Goal: Task Accomplishment & Management: Complete application form

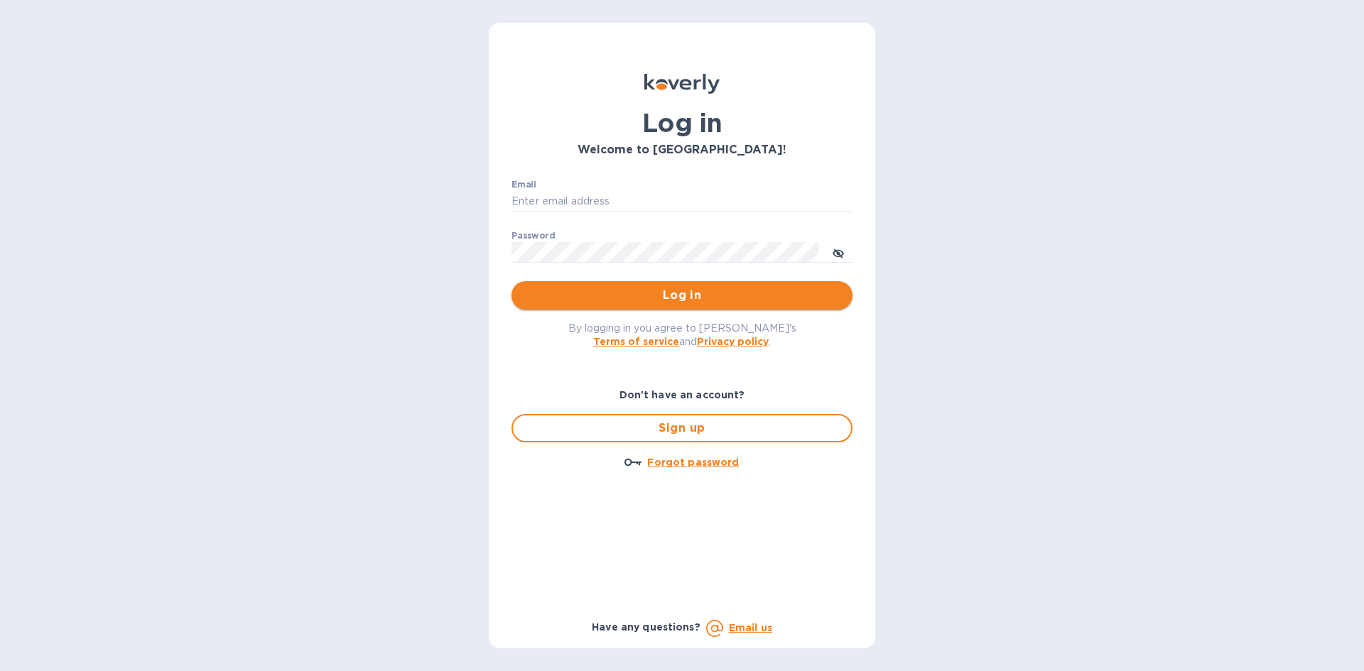
type input "[PERSON_NAME][EMAIL_ADDRESS][DOMAIN_NAME]"
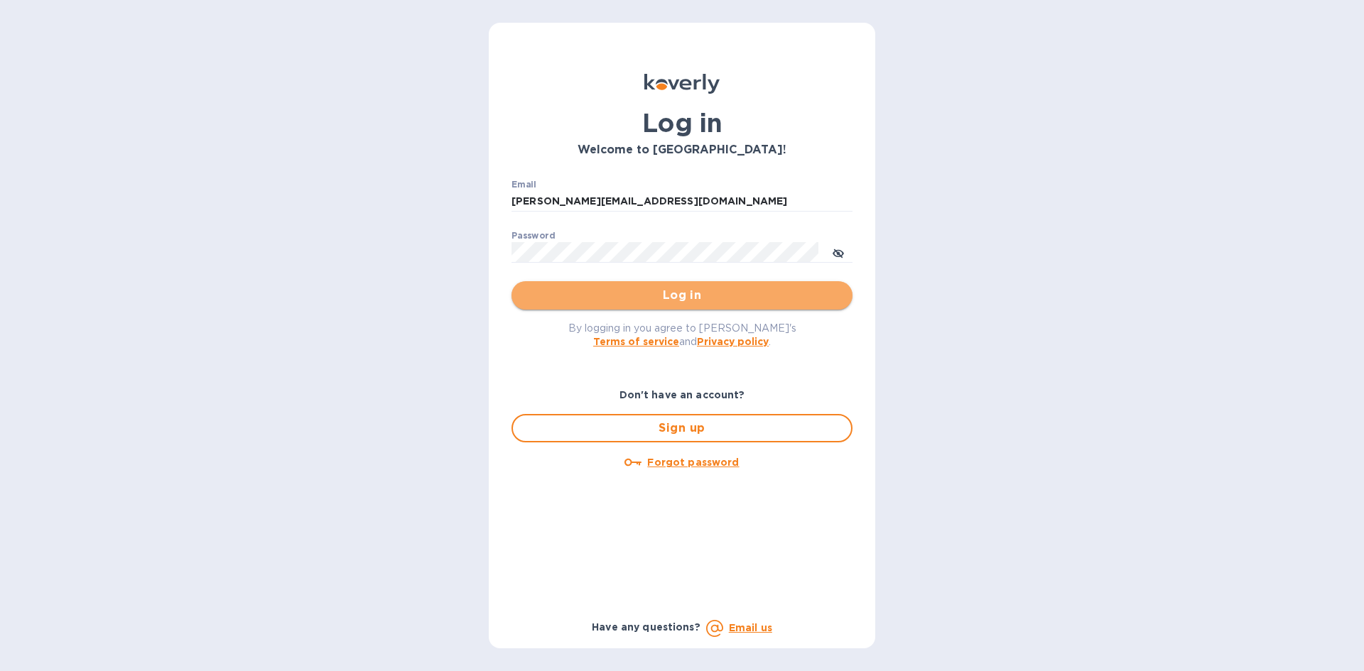
click at [624, 303] on span "Log in" at bounding box center [682, 295] width 318 height 17
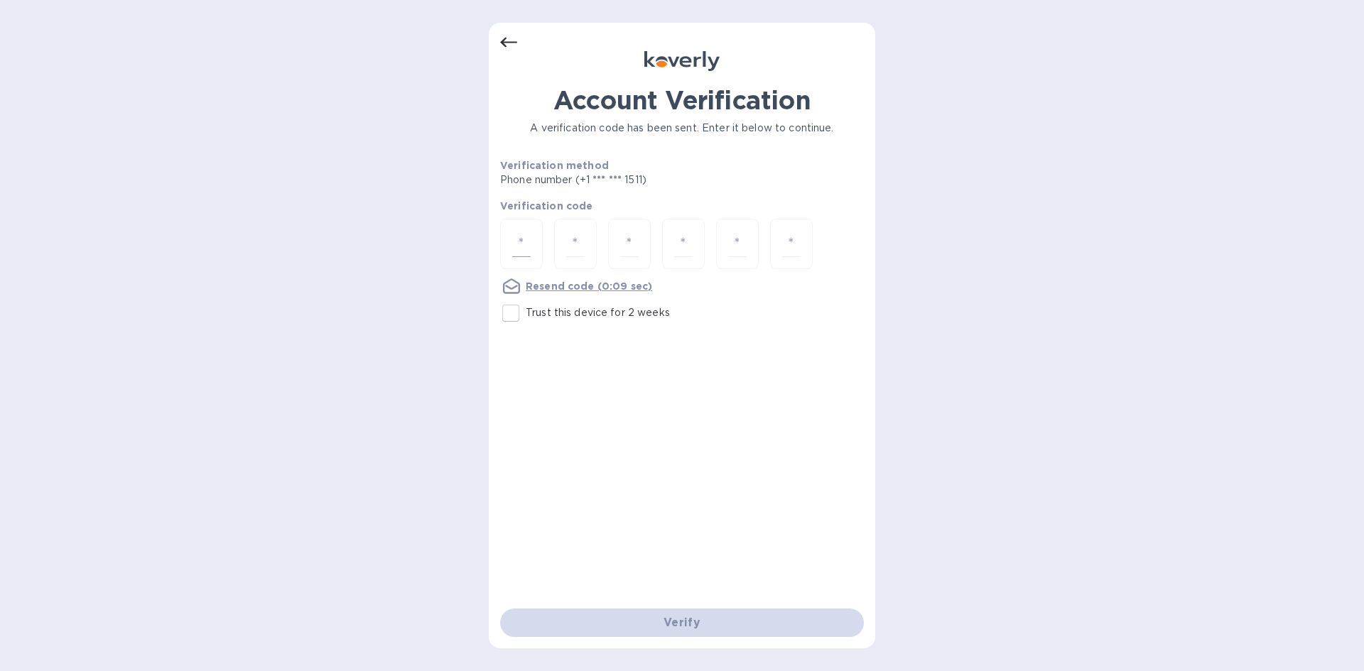
click at [521, 250] on input "number" at bounding box center [521, 244] width 18 height 26
type input "5"
type input "3"
type input "1"
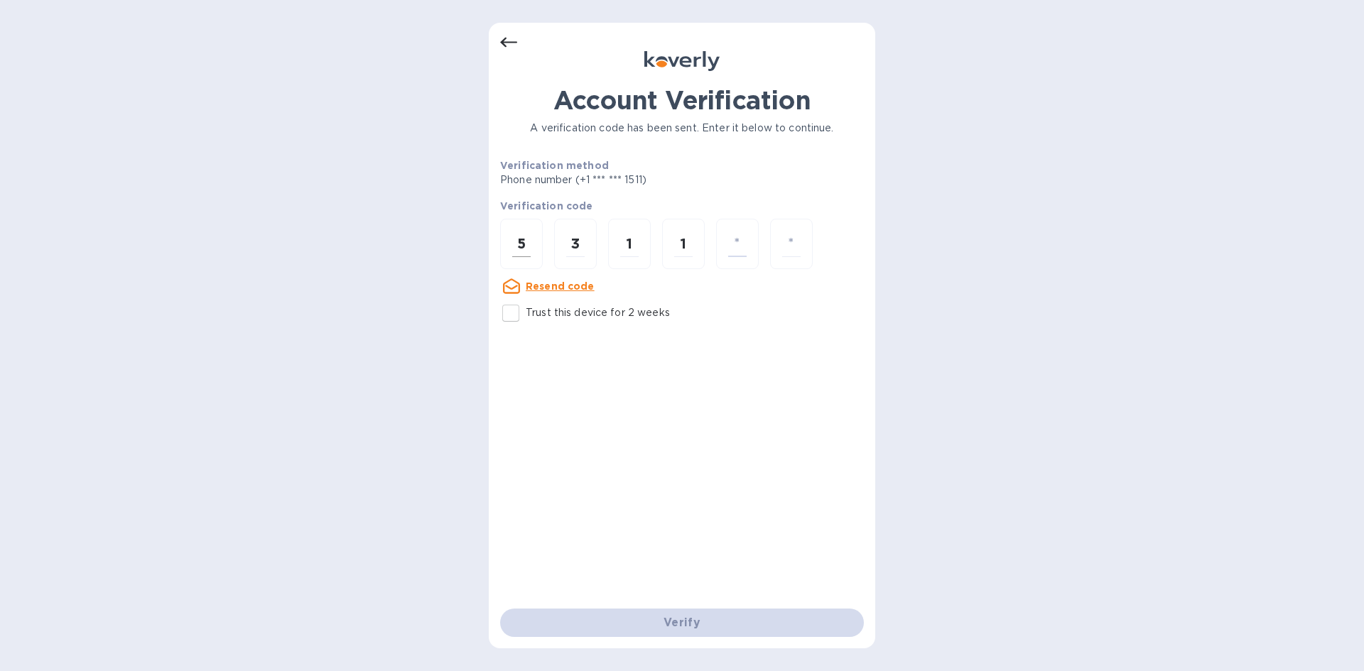
type input "6"
type input "3"
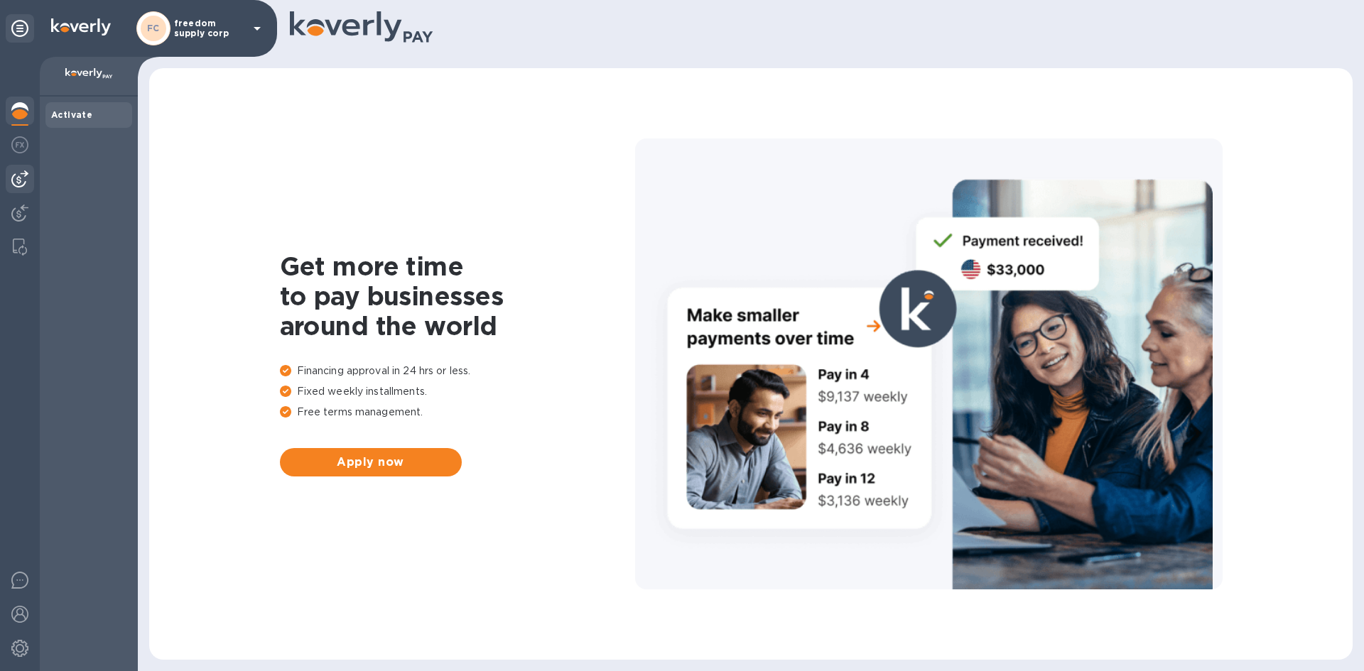
click at [16, 168] on div at bounding box center [20, 179] width 28 height 28
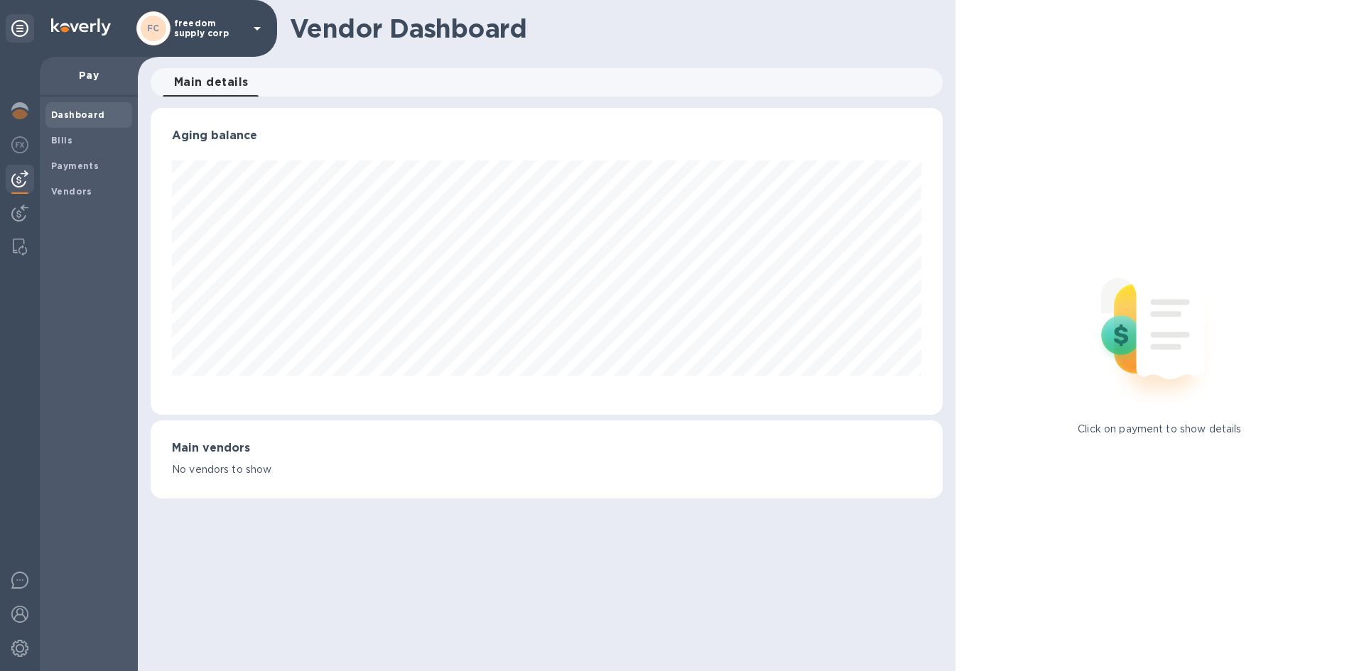
scroll to position [307, 791]
click at [60, 148] on div "Bills" at bounding box center [88, 141] width 87 height 26
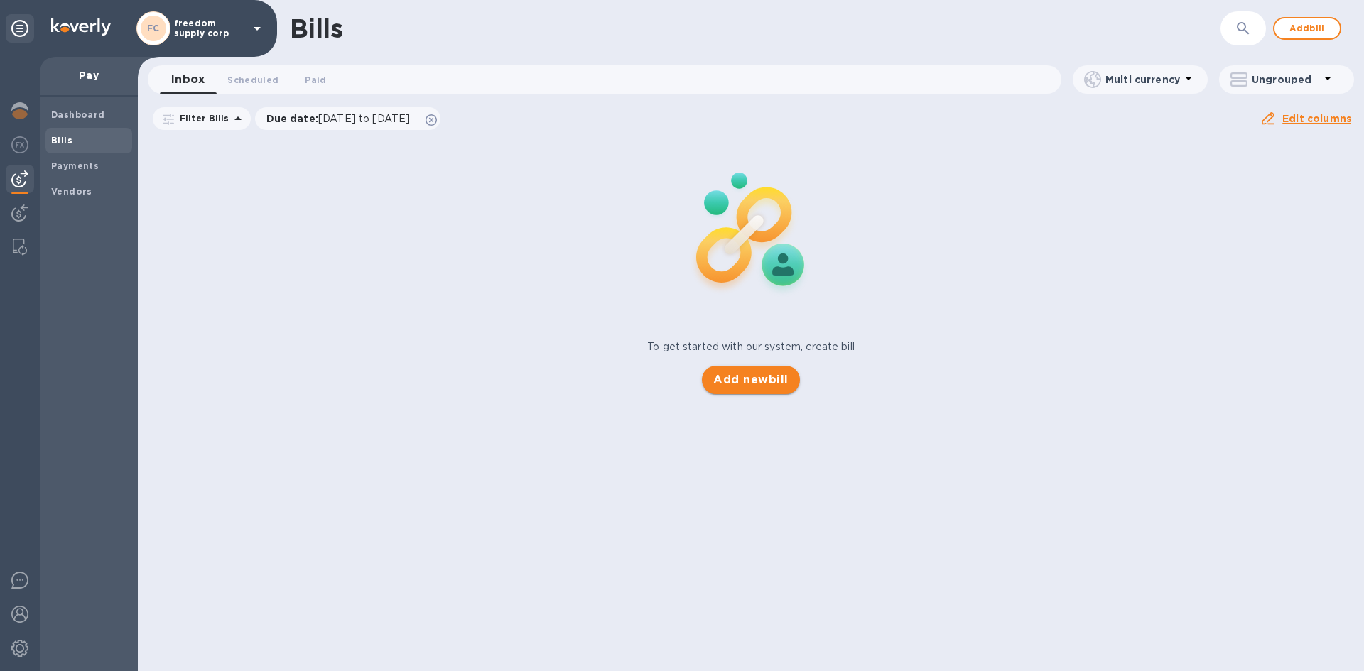
click at [740, 386] on span "Add new bill" at bounding box center [750, 380] width 75 height 17
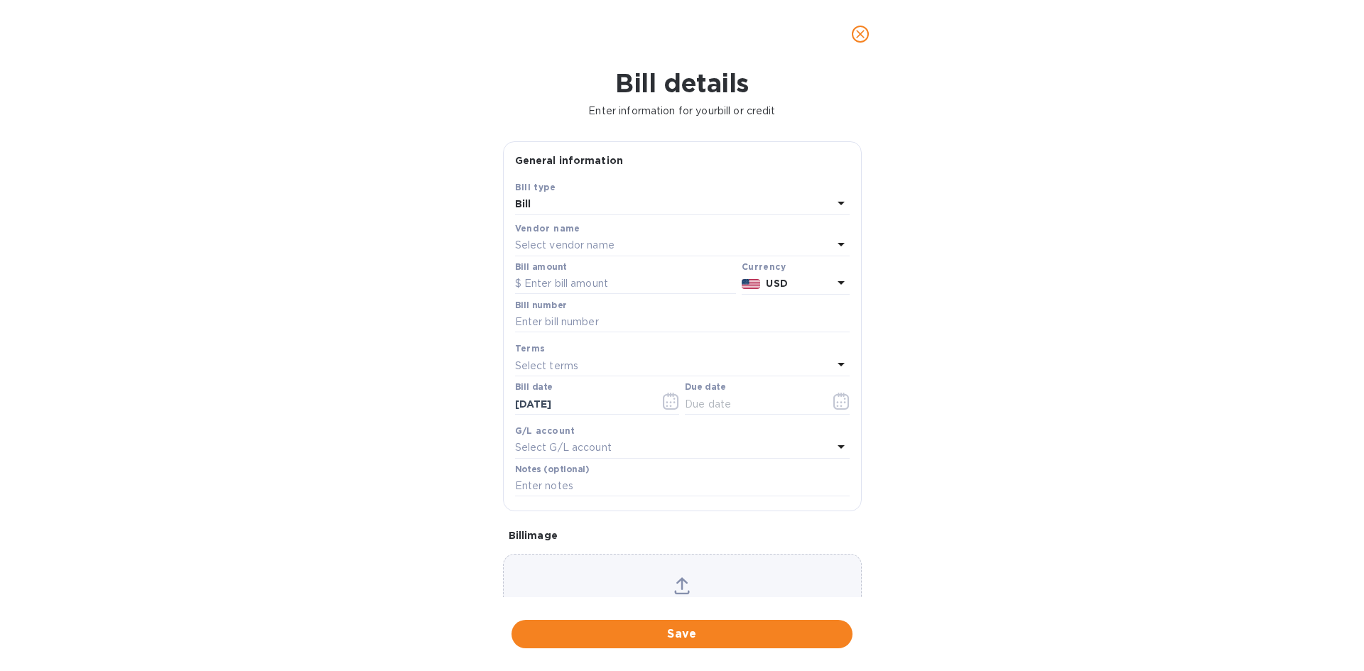
click at [546, 241] on p "Select vendor name" at bounding box center [564, 245] width 99 height 15
click at [641, 321] on p "Zarach Logistics / Trophy Shippers" at bounding box center [676, 326] width 301 height 15
click at [575, 327] on input "text" at bounding box center [682, 322] width 335 height 21
type input "b00172385 b00172385/a"
click at [833, 398] on icon "button" at bounding box center [841, 401] width 16 height 17
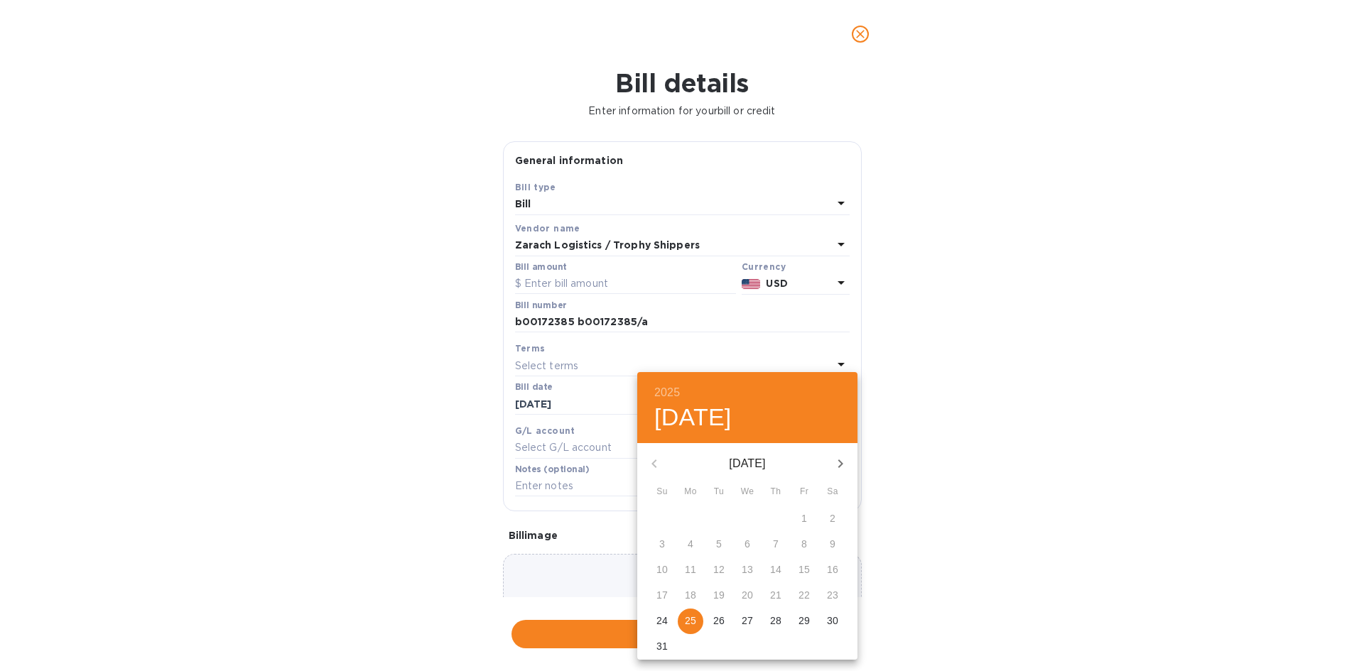
click at [693, 615] on p "25" at bounding box center [690, 621] width 11 height 14
type input "[DATE]"
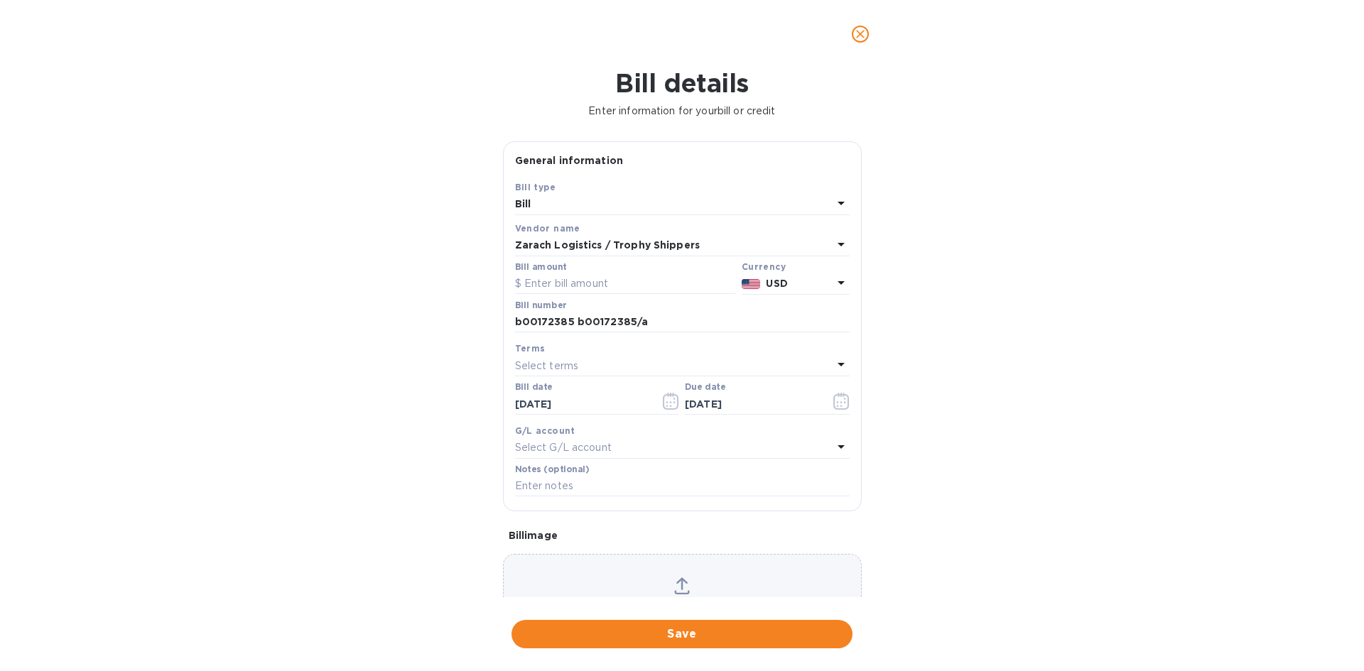
click at [633, 359] on div "Select terms" at bounding box center [674, 366] width 318 height 20
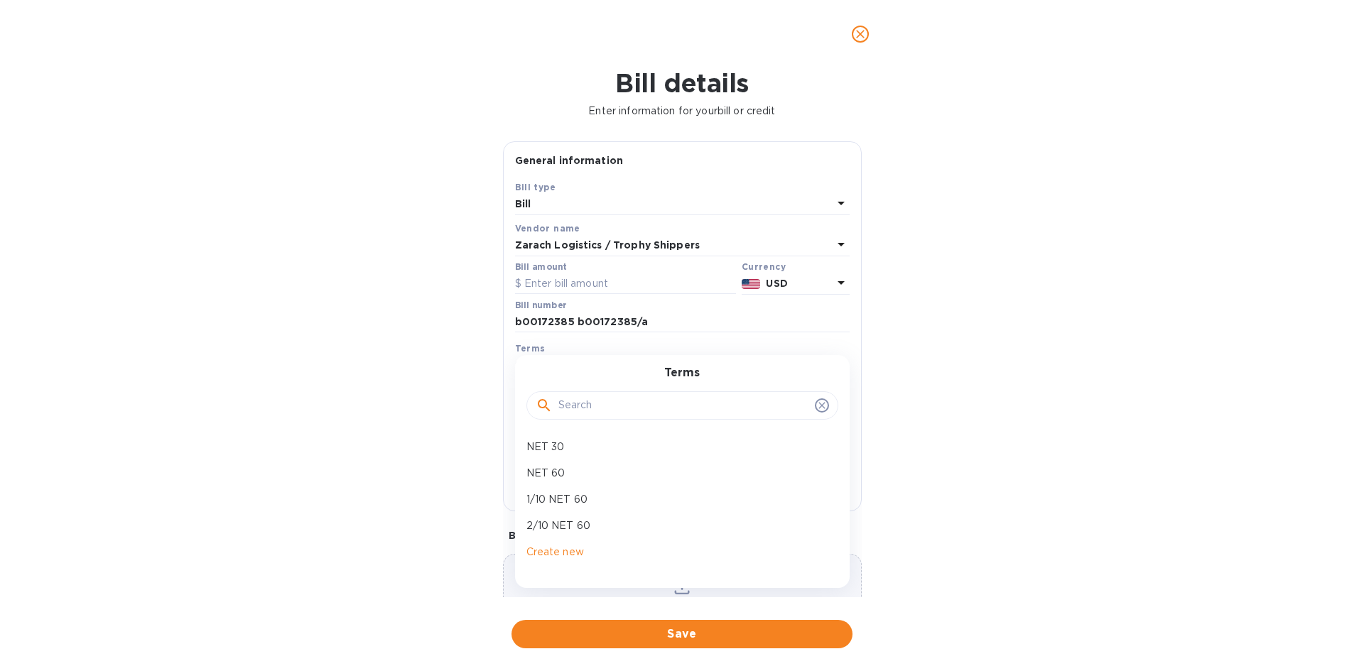
click at [1098, 348] on div "Bill details Enter information for your bill or credit General information Save…" at bounding box center [682, 369] width 1364 height 603
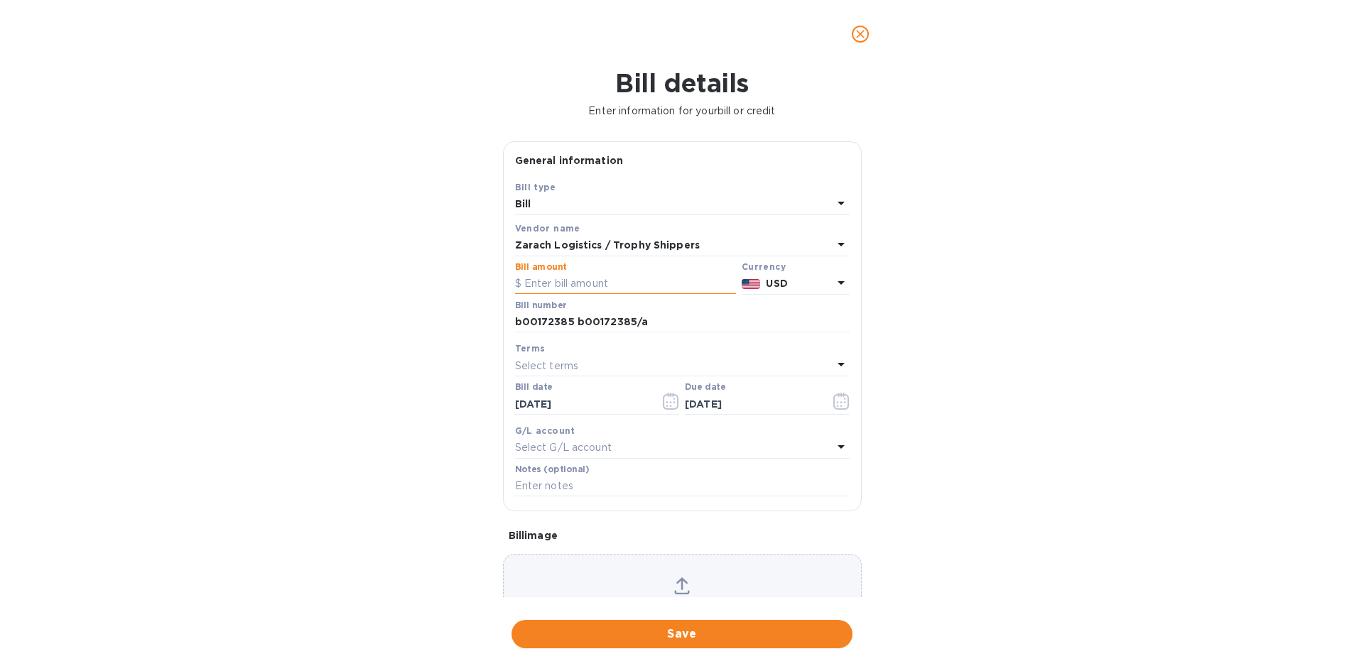
click at [645, 288] on input "text" at bounding box center [625, 284] width 221 height 21
type input "973.40"
click at [688, 629] on span "Save" at bounding box center [682, 634] width 318 height 17
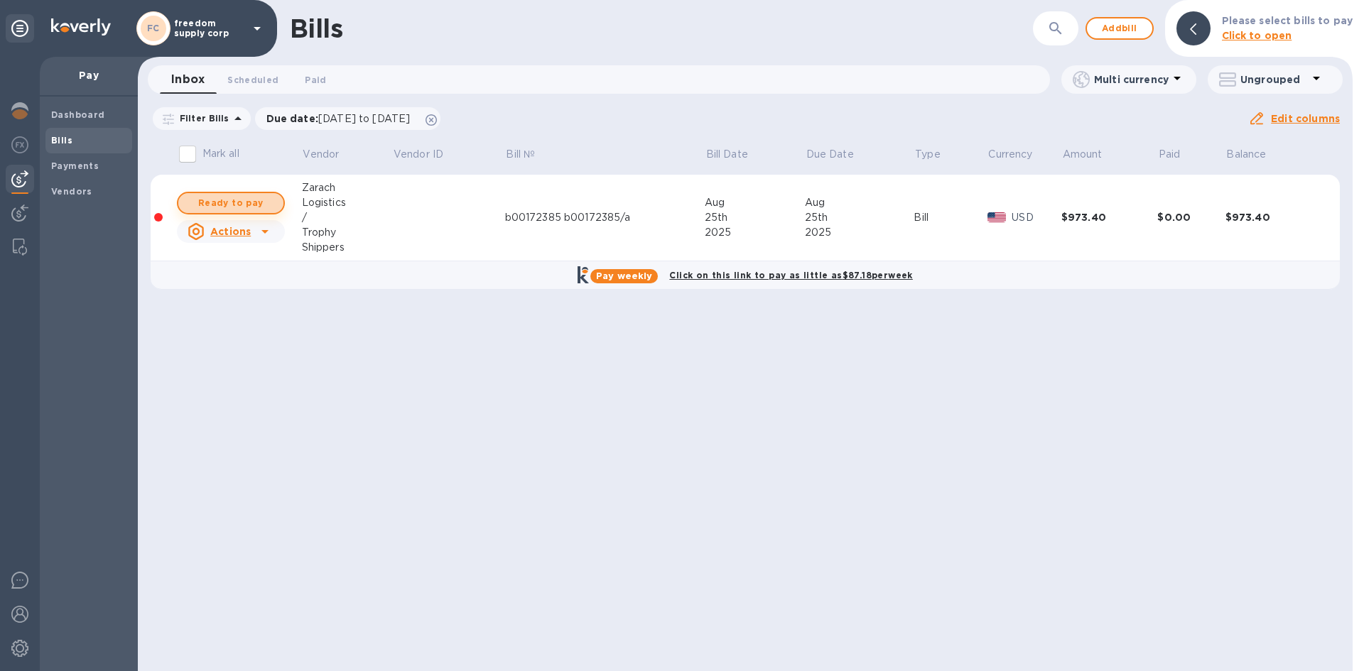
click at [254, 194] on button "Ready to pay" at bounding box center [231, 203] width 108 height 23
checkbox input "true"
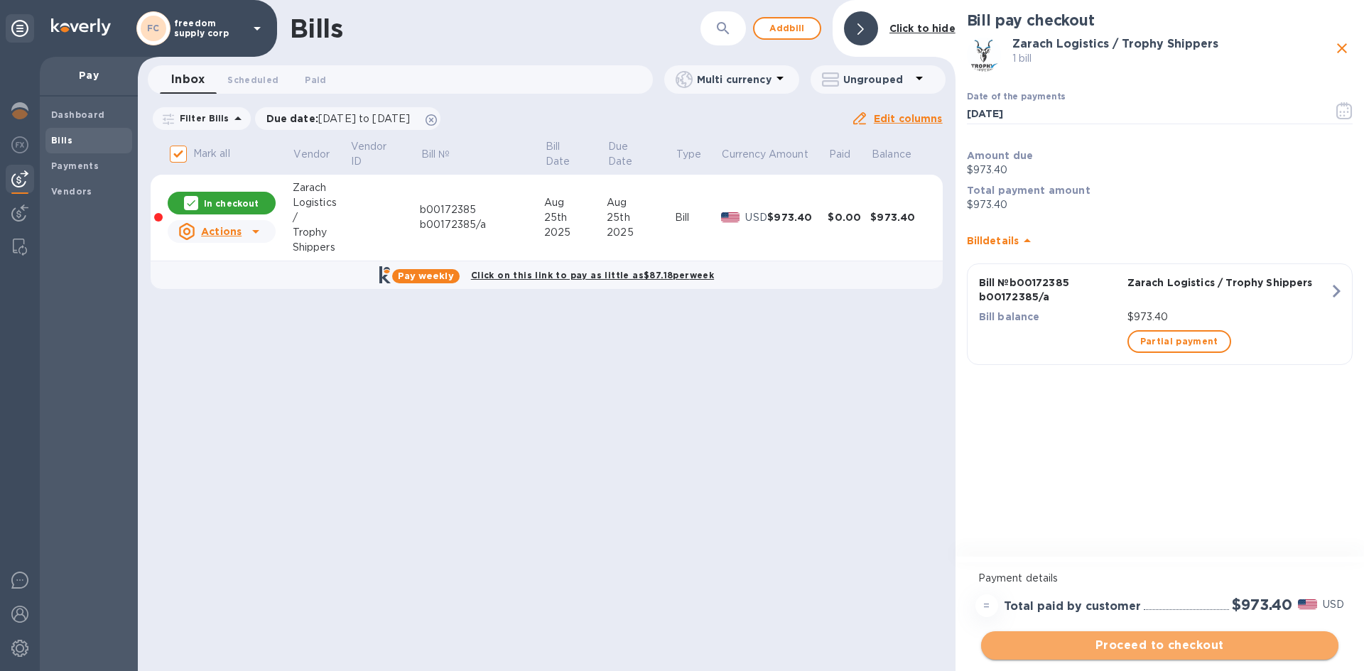
click at [1140, 644] on span "Proceed to checkout" at bounding box center [1159, 645] width 335 height 17
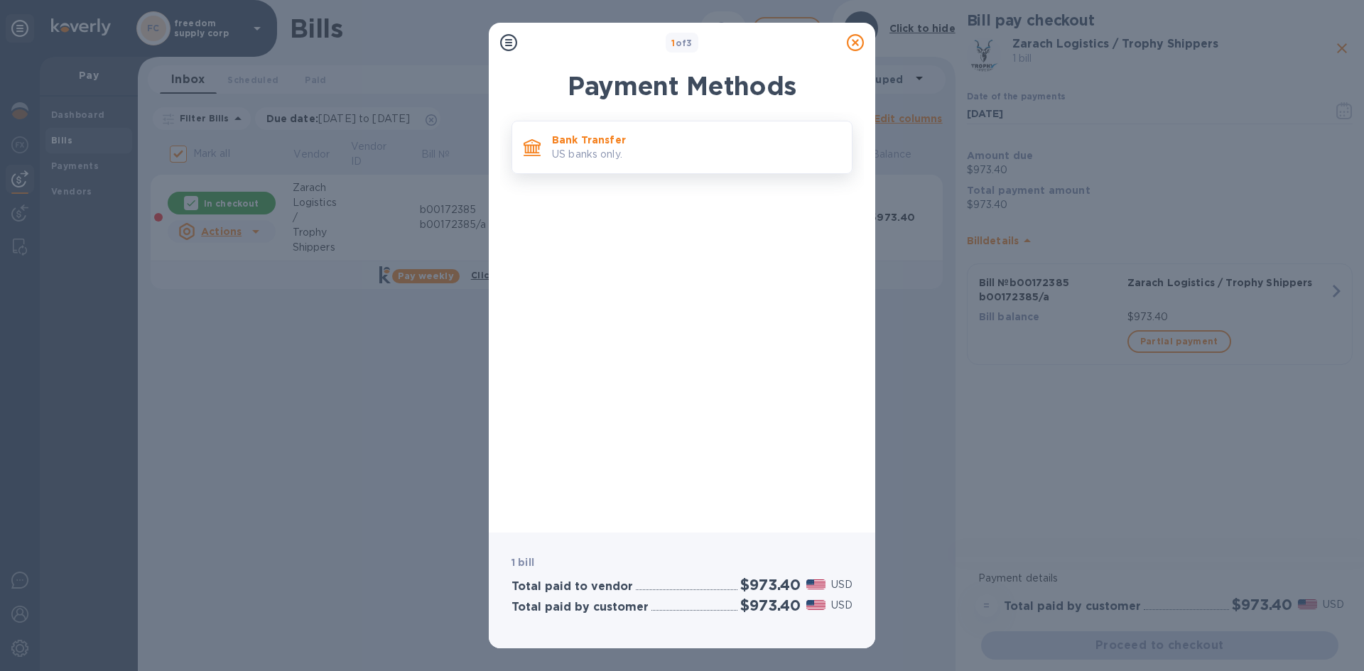
click at [664, 143] on p "Bank Transfer" at bounding box center [696, 140] width 288 height 14
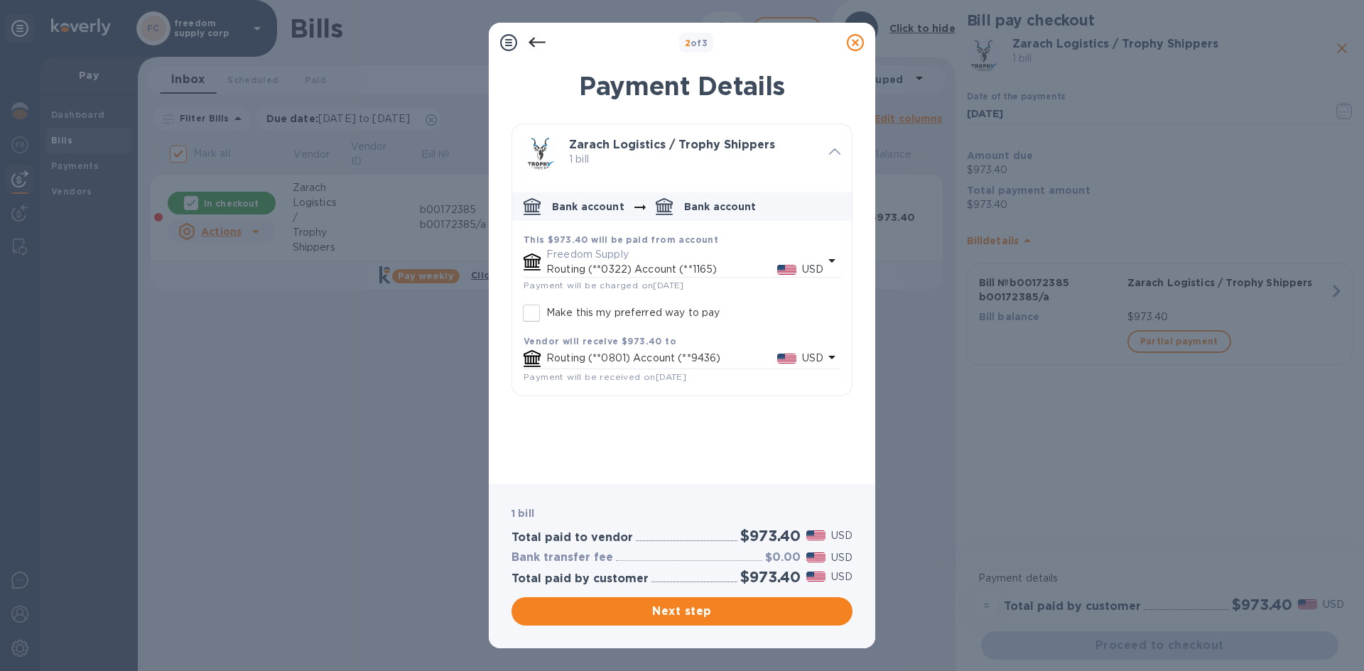
click at [624, 264] on p "Routing (**0322) Account (**1165)" at bounding box center [661, 269] width 231 height 15
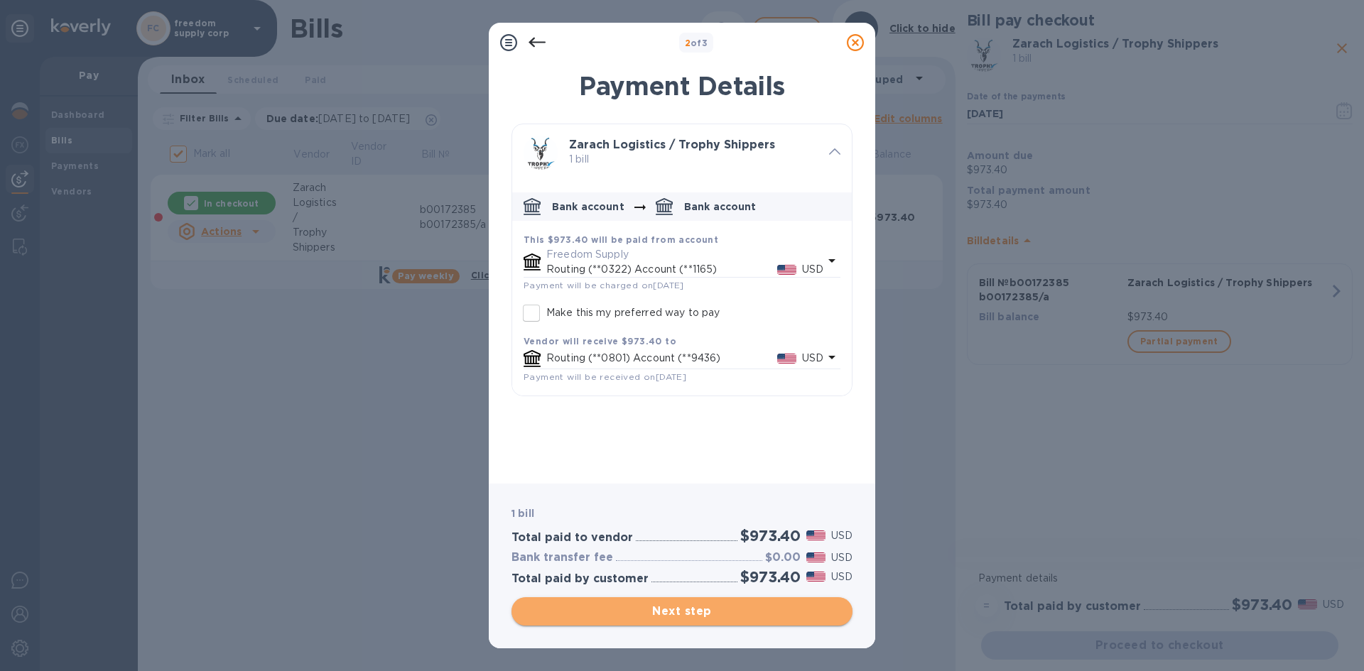
click at [723, 612] on span "Next step" at bounding box center [682, 611] width 318 height 17
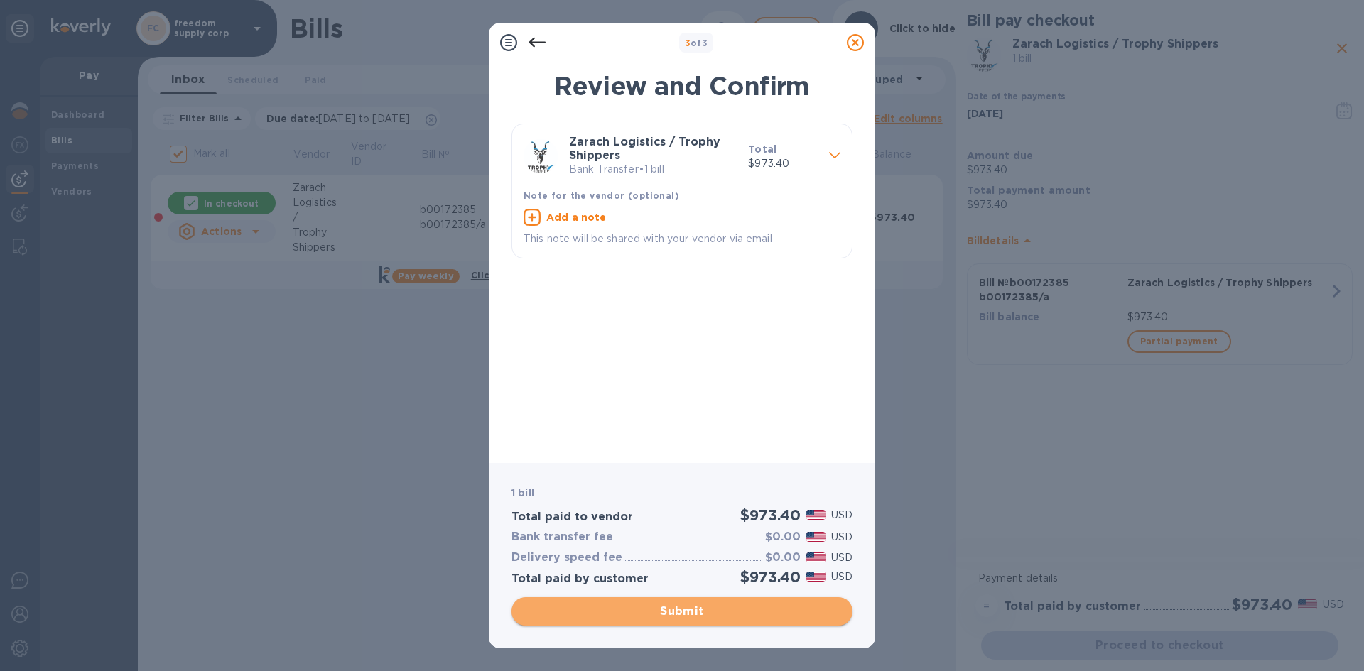
click at [723, 612] on span "Submit" at bounding box center [682, 611] width 318 height 17
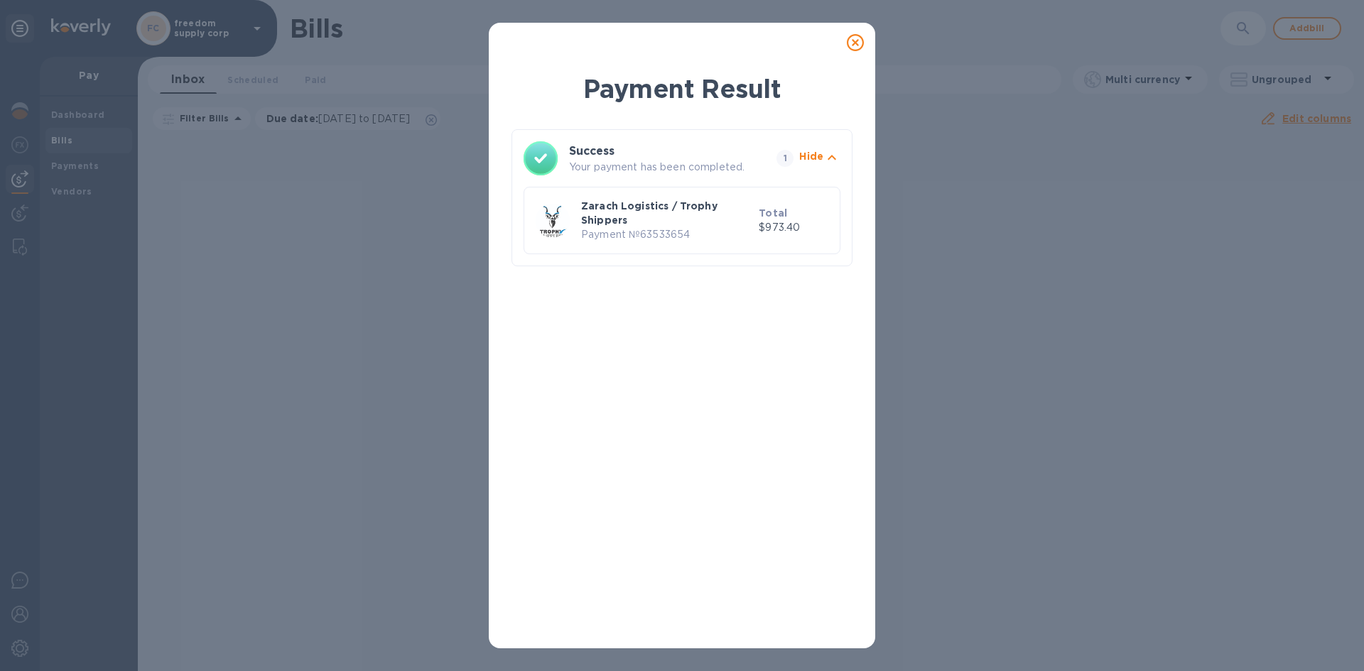
click at [855, 43] on icon at bounding box center [855, 42] width 17 height 17
